Goal: Check status: Check status

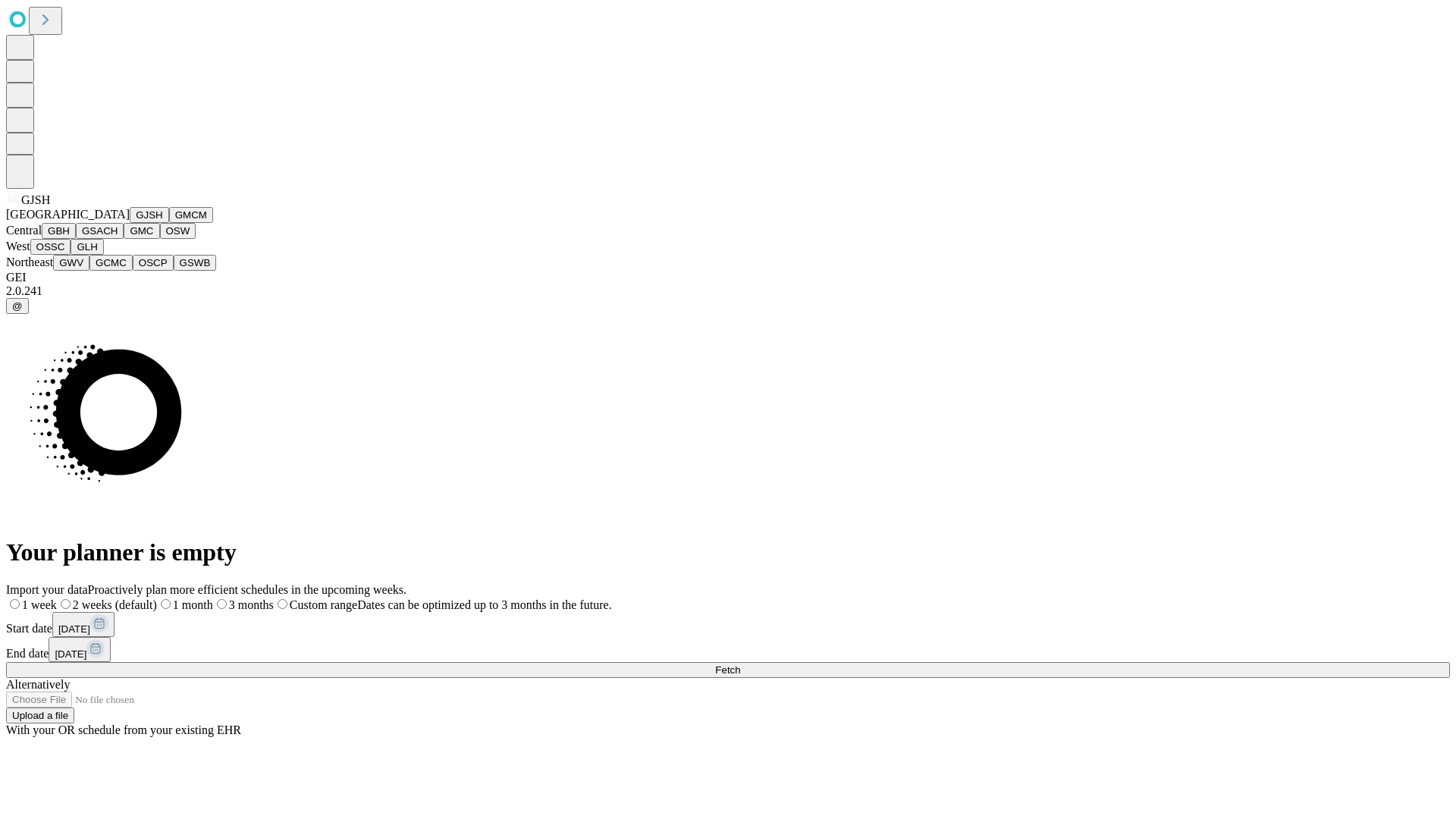
click at [130, 223] on button "GJSH" at bounding box center [149, 215] width 39 height 16
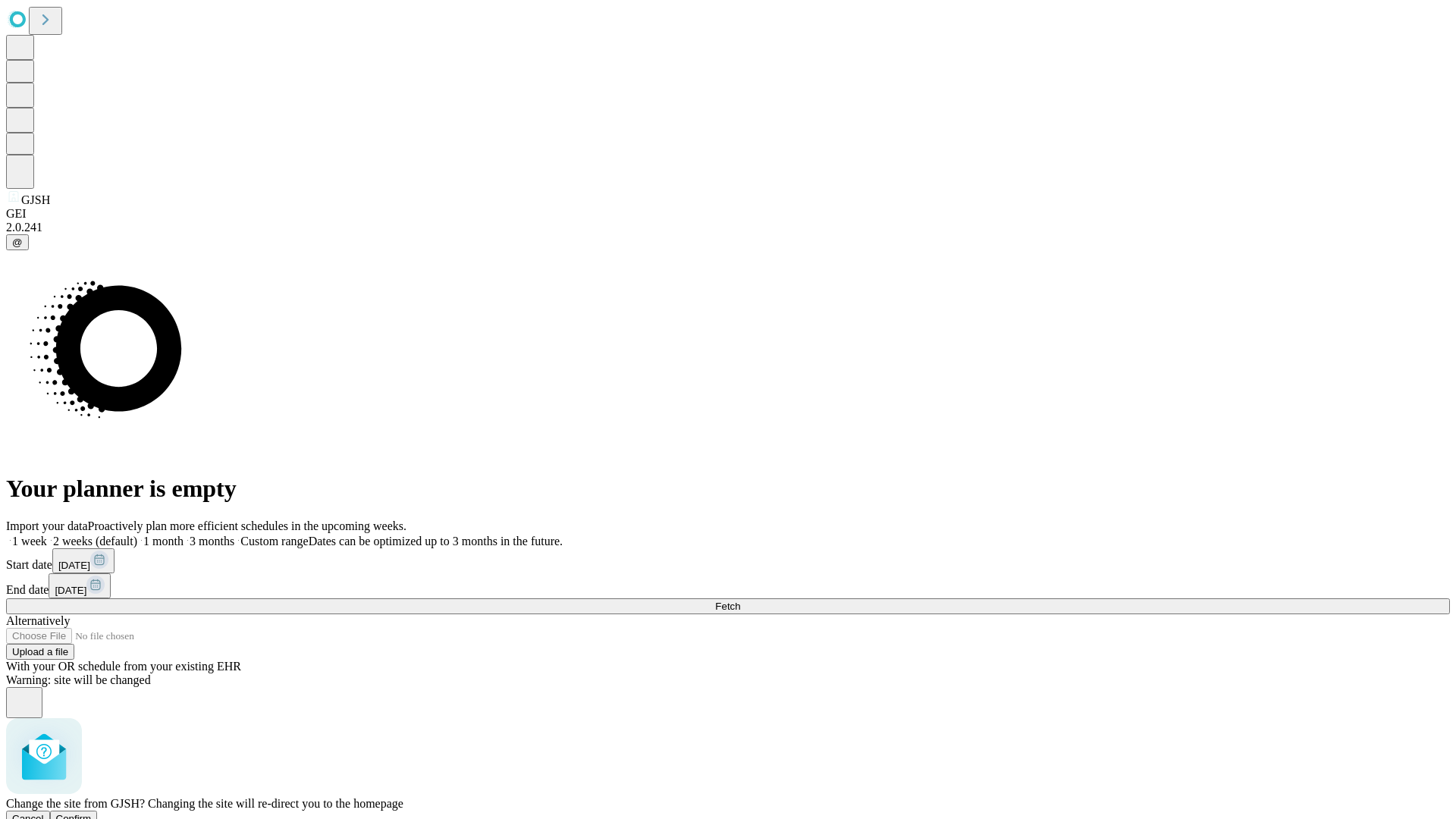
click at [92, 813] on span "Confirm" at bounding box center [74, 818] width 36 height 11
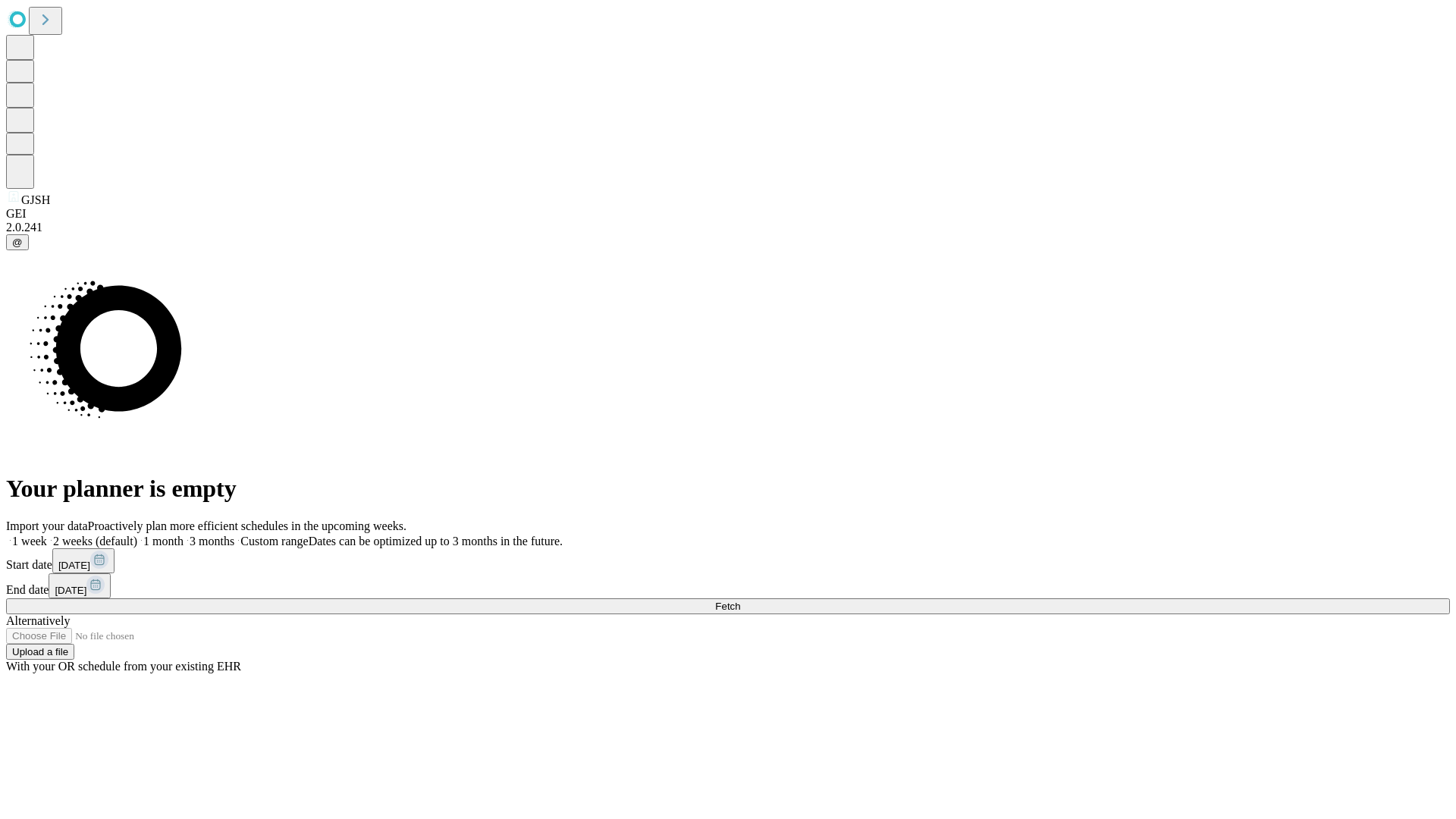
click at [183, 535] on label "1 month" at bounding box center [160, 541] width 47 height 13
click at [740, 601] on span "Fetch" at bounding box center [727, 606] width 25 height 11
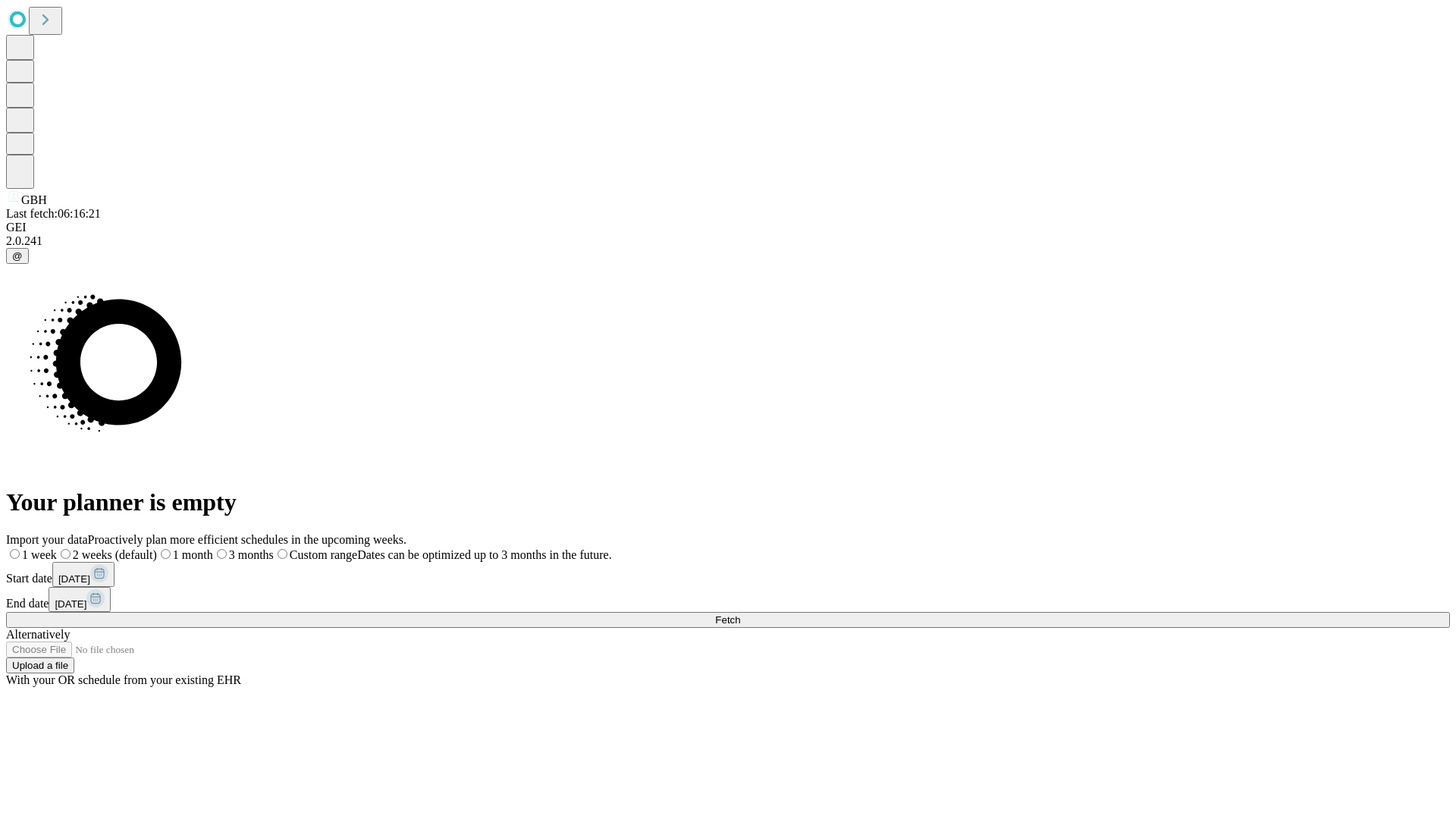
click at [740, 614] on span "Fetch" at bounding box center [727, 620] width 25 height 11
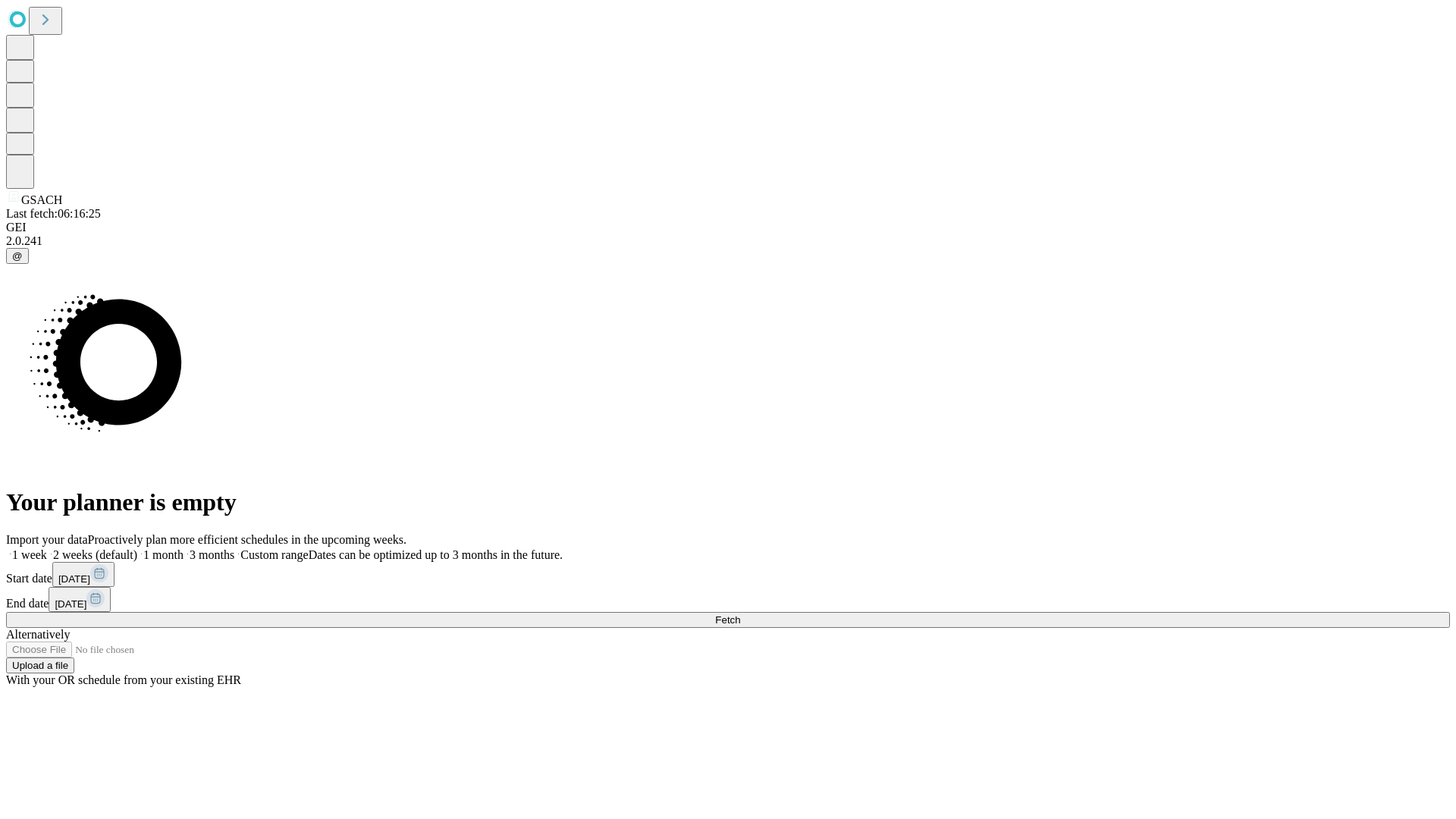
click at [183, 548] on label "1 month" at bounding box center [160, 554] width 47 height 13
click at [740, 614] on span "Fetch" at bounding box center [727, 620] width 25 height 11
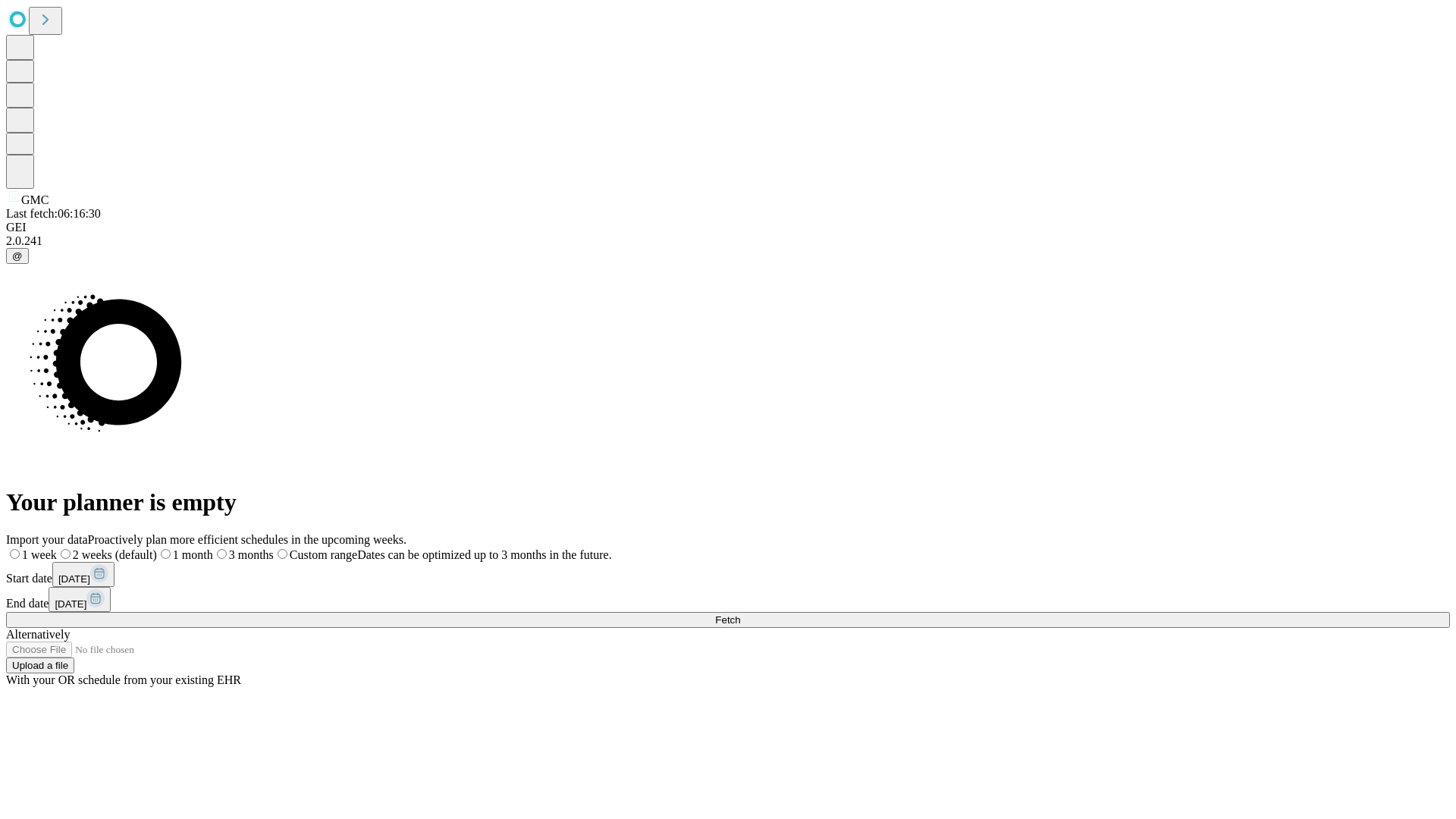
click at [740, 614] on span "Fetch" at bounding box center [727, 620] width 25 height 11
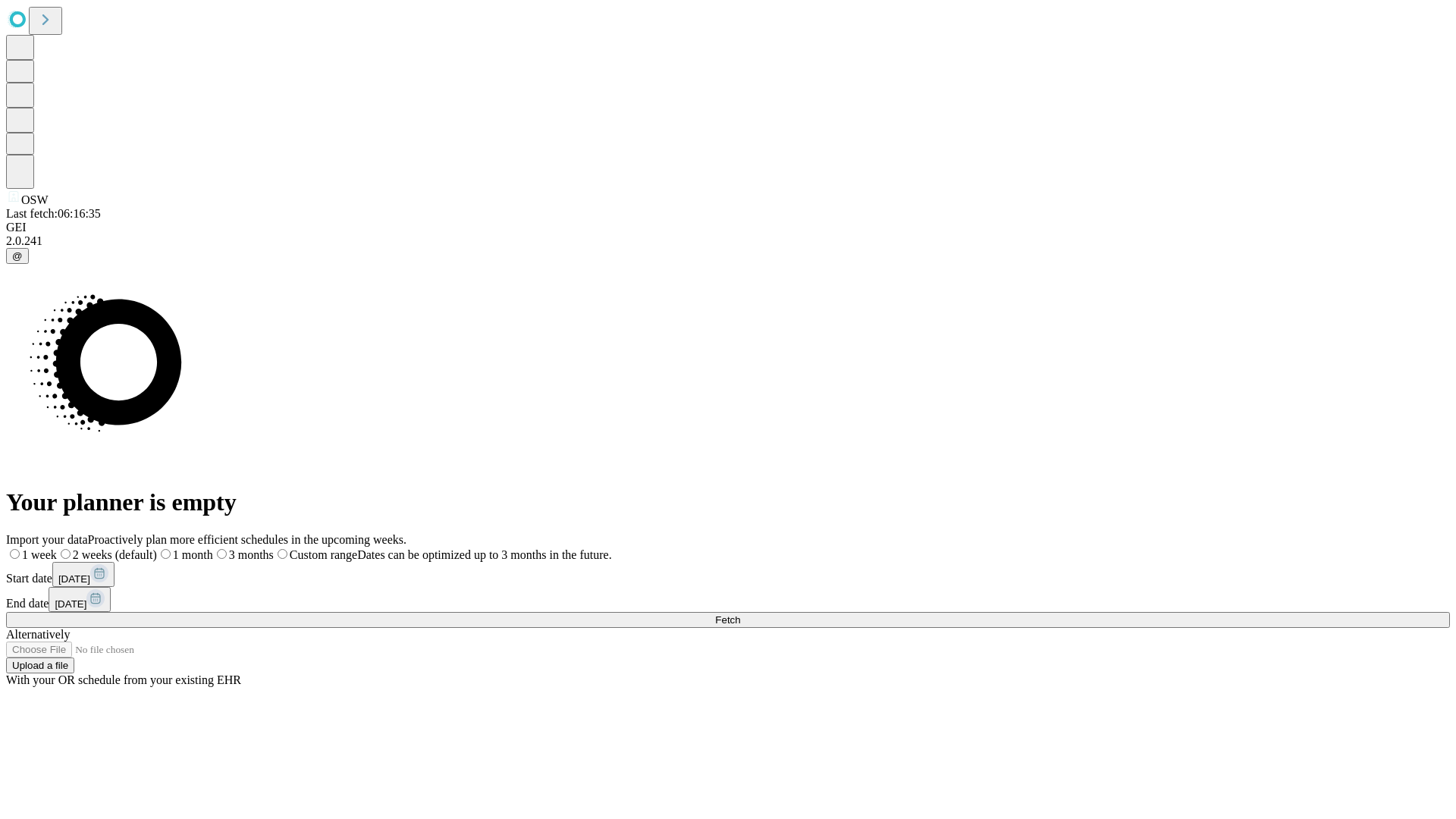
click at [213, 548] on label "1 month" at bounding box center [185, 554] width 56 height 13
click at [740, 614] on span "Fetch" at bounding box center [727, 620] width 25 height 11
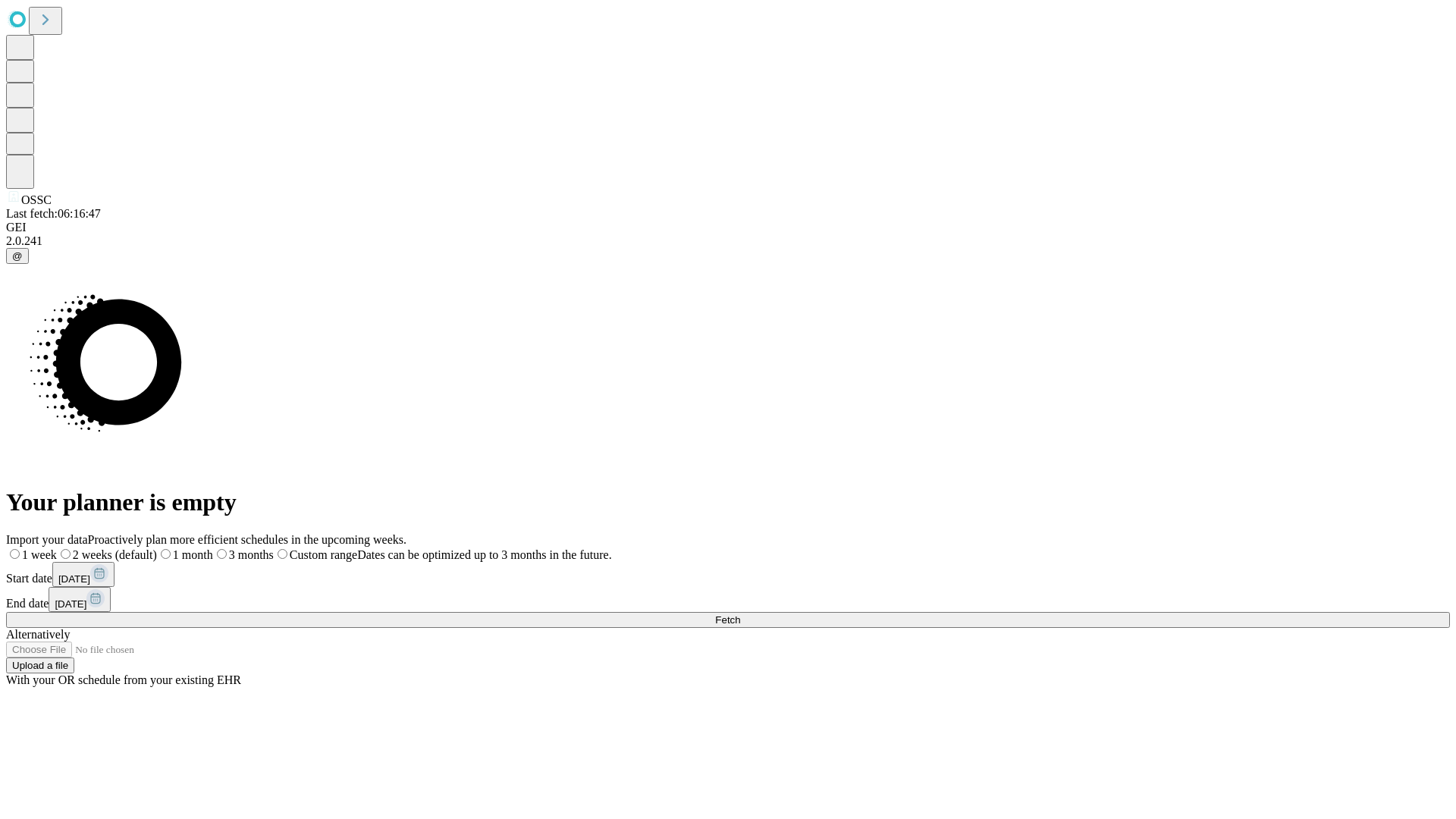
click at [213, 548] on label "1 month" at bounding box center [185, 554] width 56 height 13
click at [740, 614] on span "Fetch" at bounding box center [727, 620] width 25 height 11
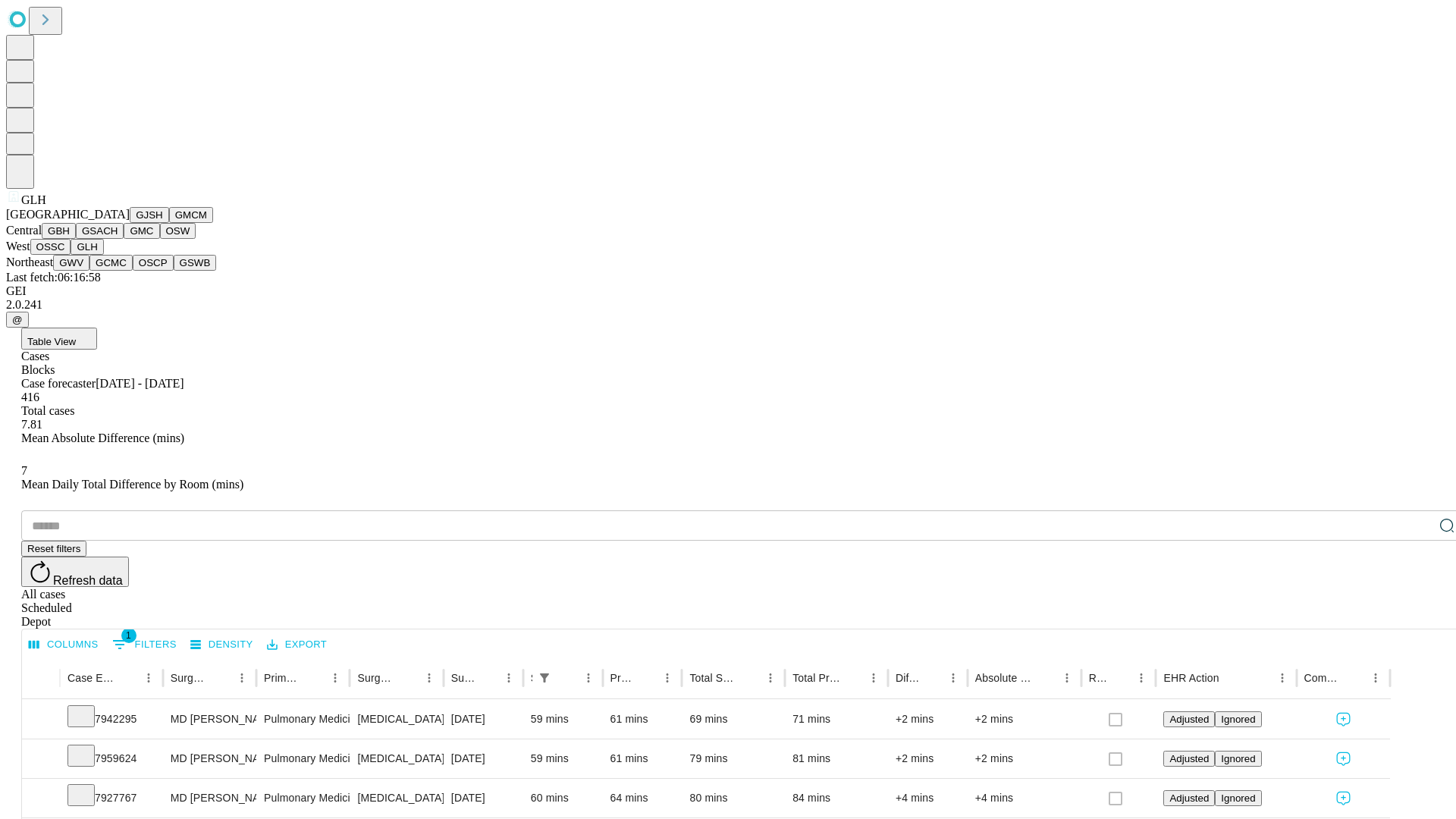
click at [89, 271] on button "GWV" at bounding box center [71, 262] width 36 height 16
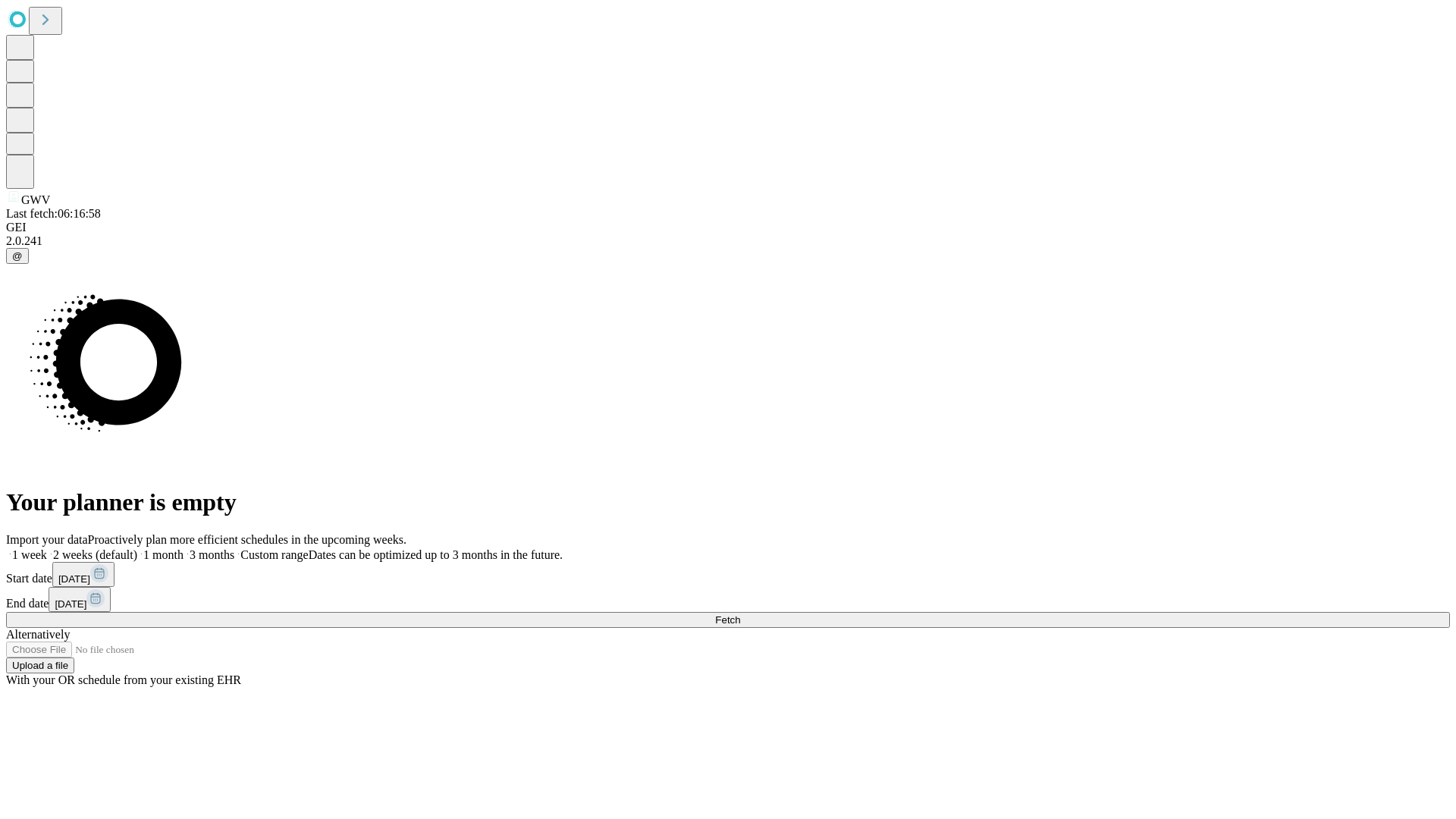
click at [740, 614] on span "Fetch" at bounding box center [727, 620] width 25 height 11
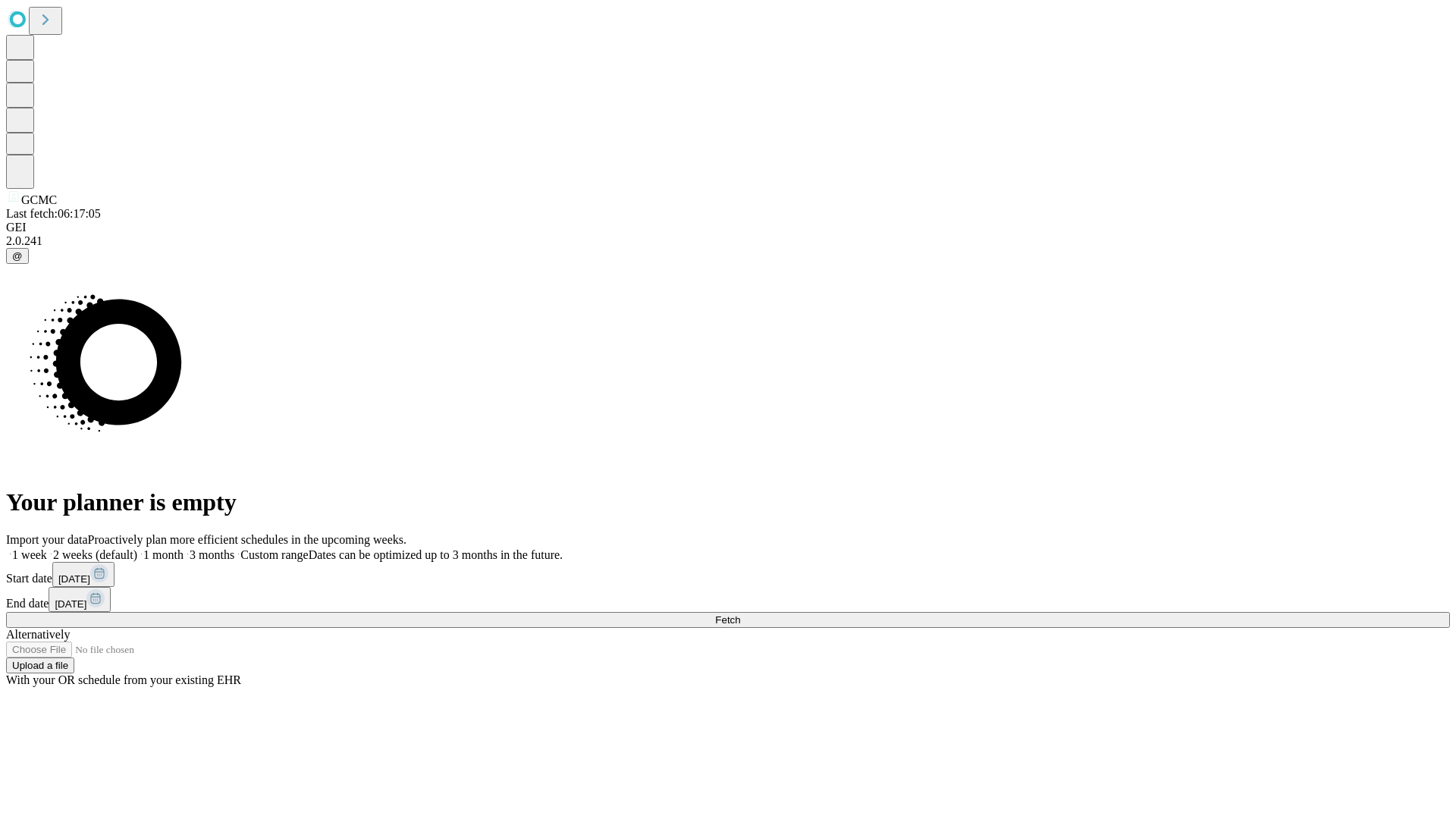
click at [740, 614] on span "Fetch" at bounding box center [727, 620] width 25 height 11
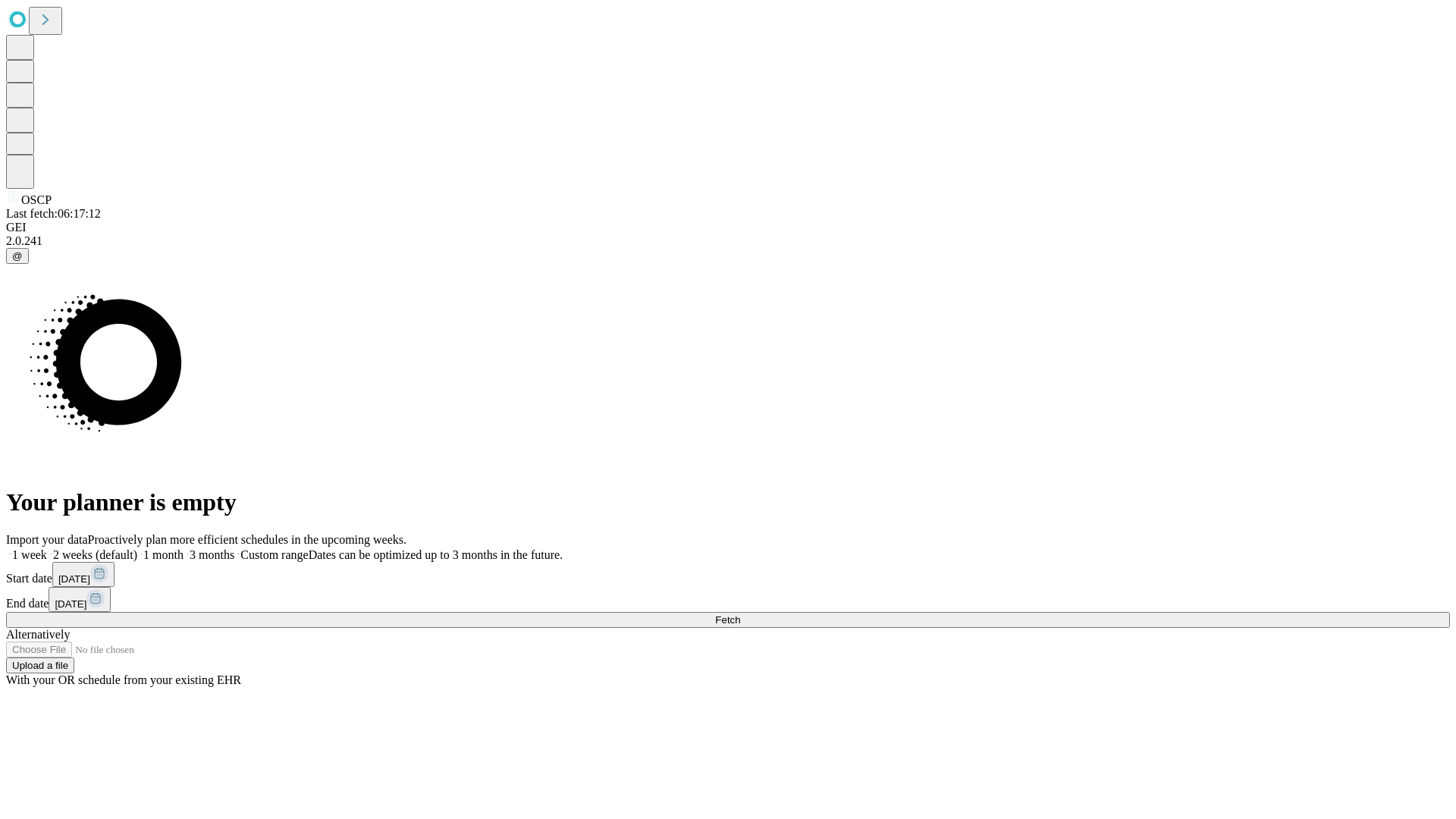
click at [183, 548] on label "1 month" at bounding box center [160, 554] width 47 height 13
click at [740, 614] on span "Fetch" at bounding box center [727, 620] width 25 height 11
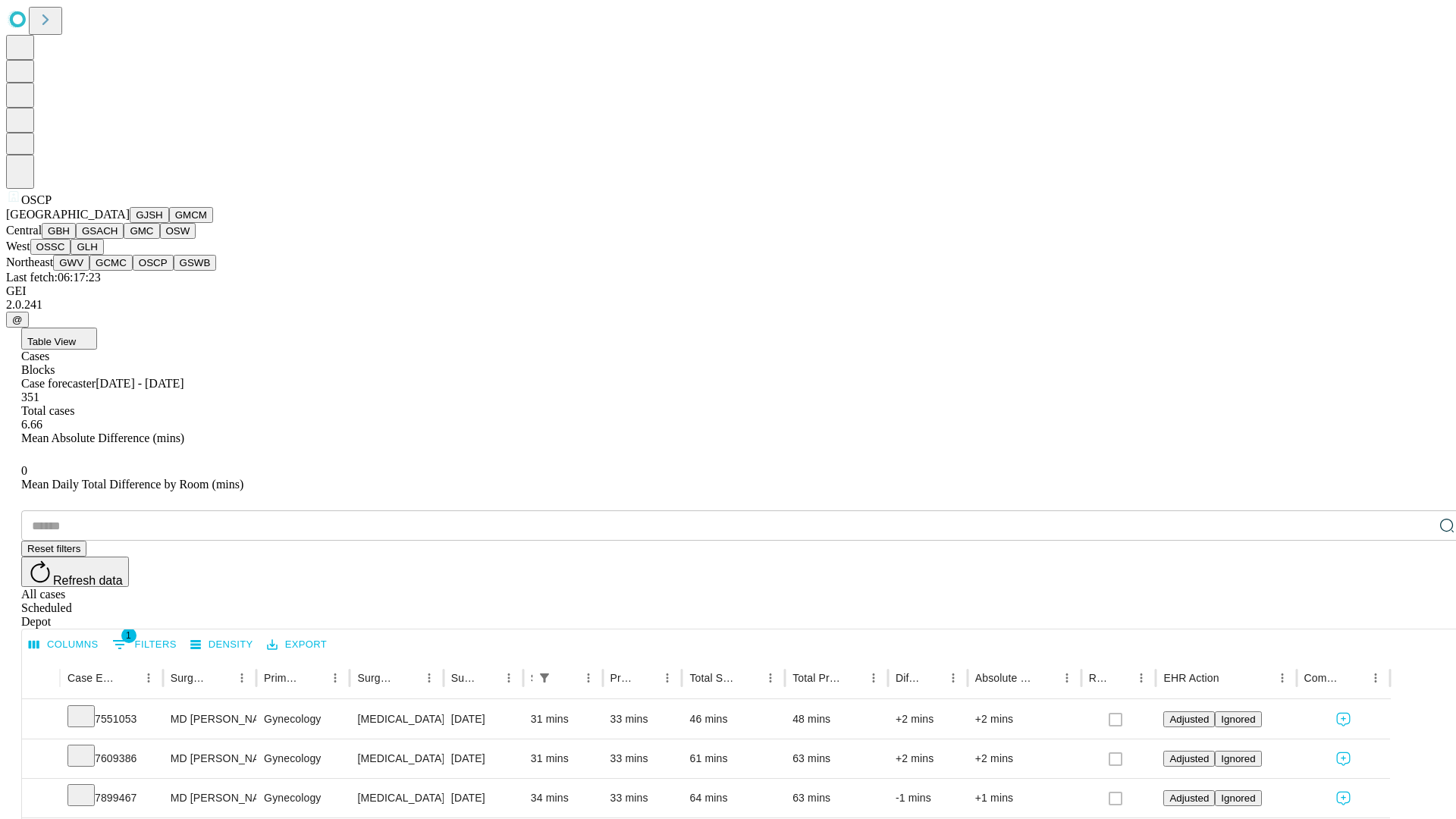
click at [174, 271] on button "GSWB" at bounding box center [195, 262] width 43 height 16
